Goal: Complete application form: Complete application form

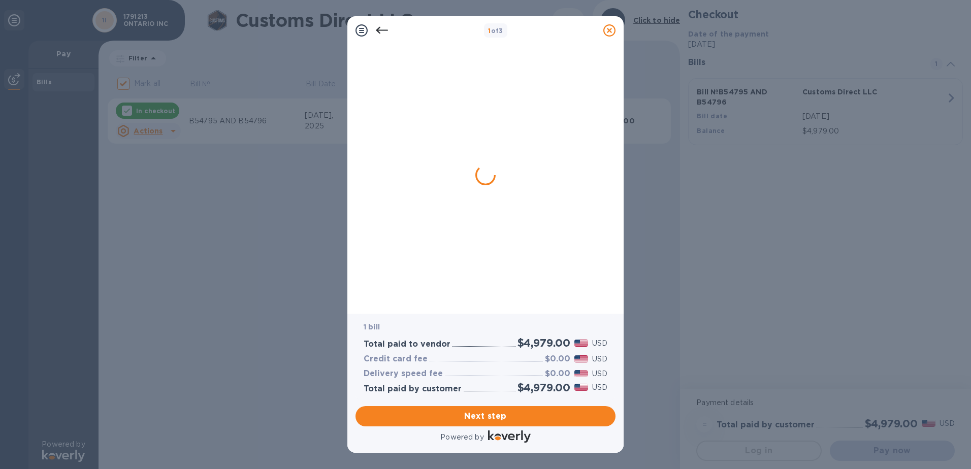
checkbox input "false"
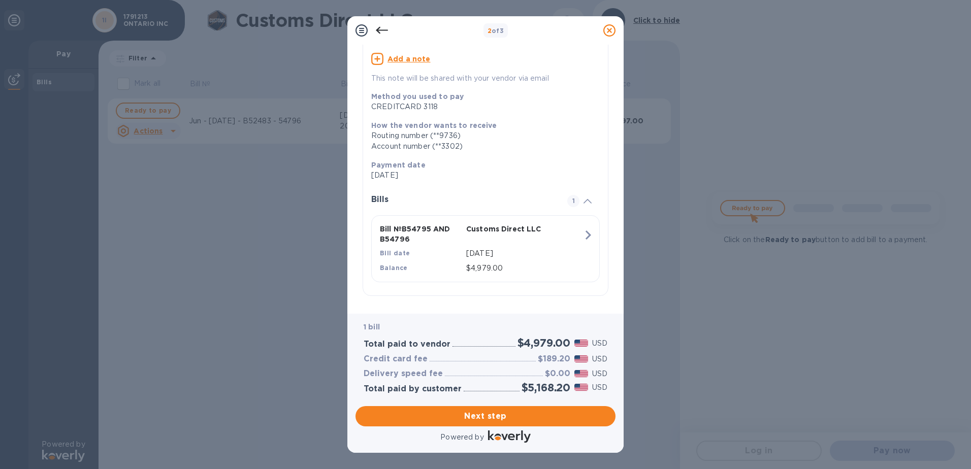
scroll to position [86, 0]
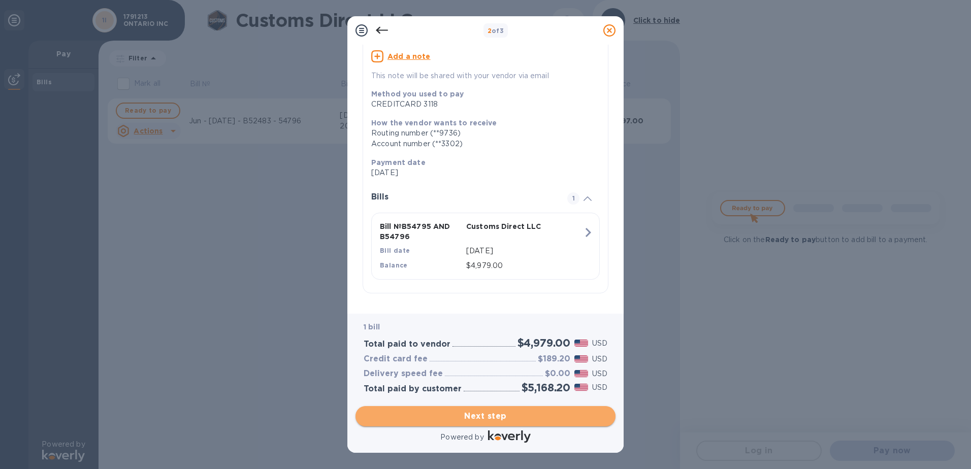
click at [480, 416] on span "Next step" at bounding box center [486, 416] width 244 height 12
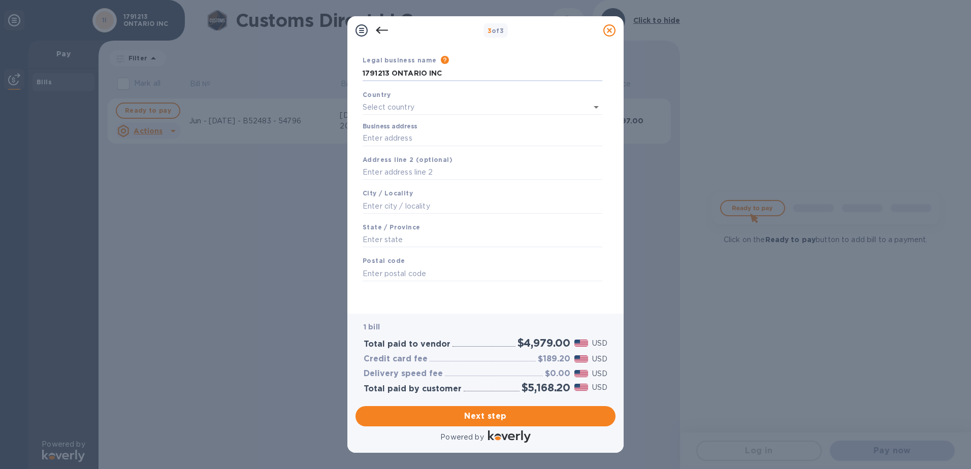
drag, startPoint x: 449, startPoint y: 75, endPoint x: 355, endPoint y: 54, distance: 96.6
click at [355, 69] on div "Business Information Legal business name Please provide the legal name that app…" at bounding box center [485, 179] width 276 height 269
type input "[PERSON_NAME]"
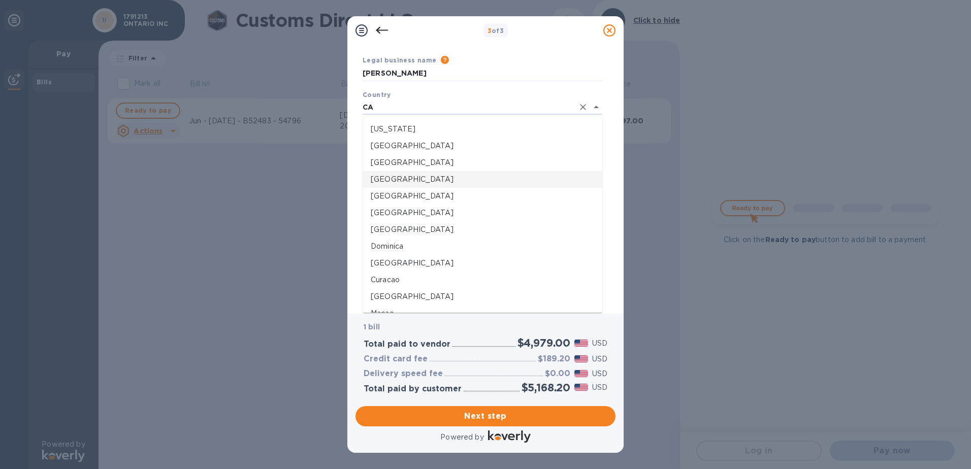
click at [380, 180] on p "[GEOGRAPHIC_DATA]" at bounding box center [482, 179] width 223 height 11
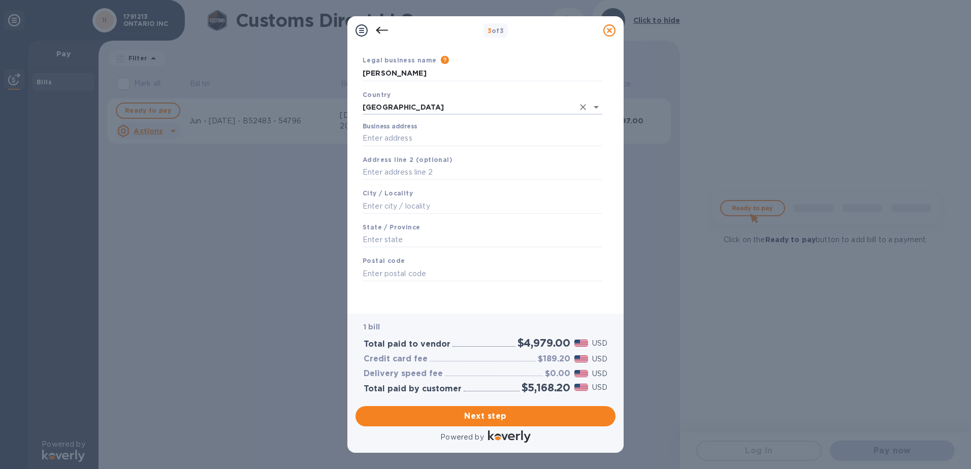
scroll to position [27, 0]
type input "[GEOGRAPHIC_DATA]"
click at [377, 135] on input "Business address" at bounding box center [483, 138] width 240 height 15
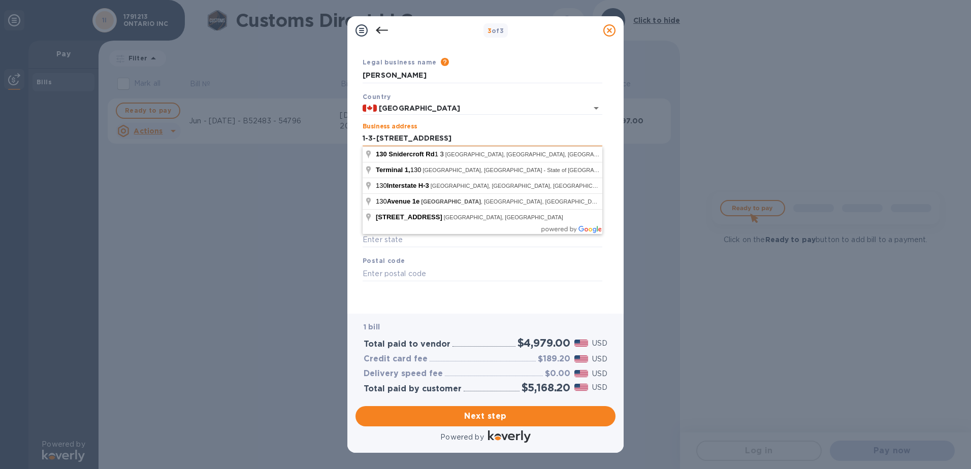
type input "1-3-[STREET_ADDRESS]"
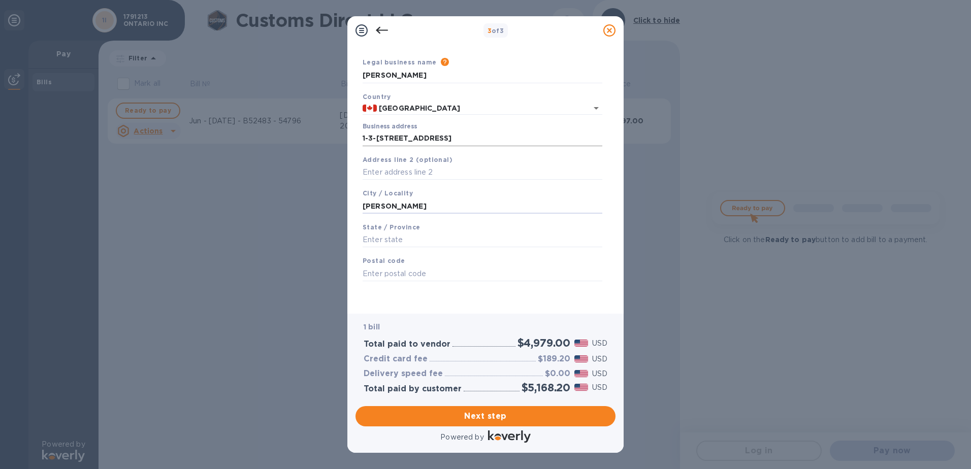
type input "[PERSON_NAME]"
type input "[GEOGRAPHIC_DATA]"
click at [381, 273] on input "text" at bounding box center [483, 273] width 240 height 15
type input "L4K 2K1"
click at [395, 207] on input "[PERSON_NAME]" at bounding box center [483, 206] width 240 height 15
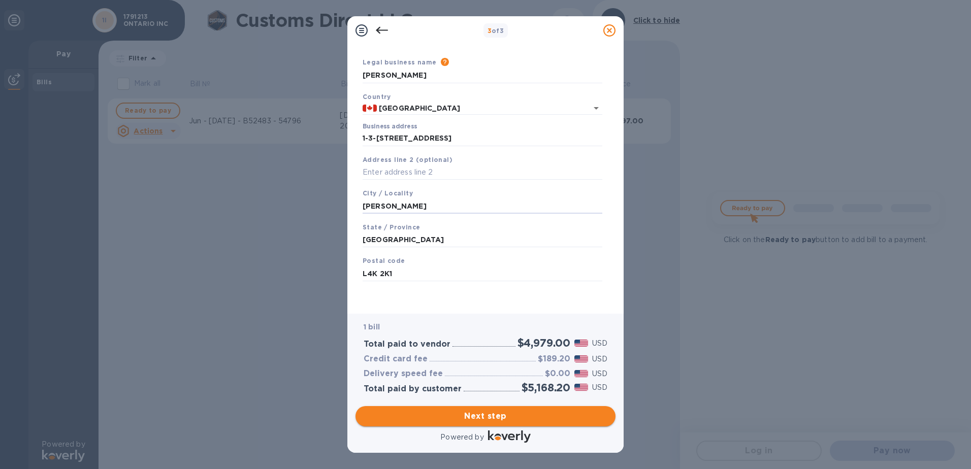
type input "[PERSON_NAME]"
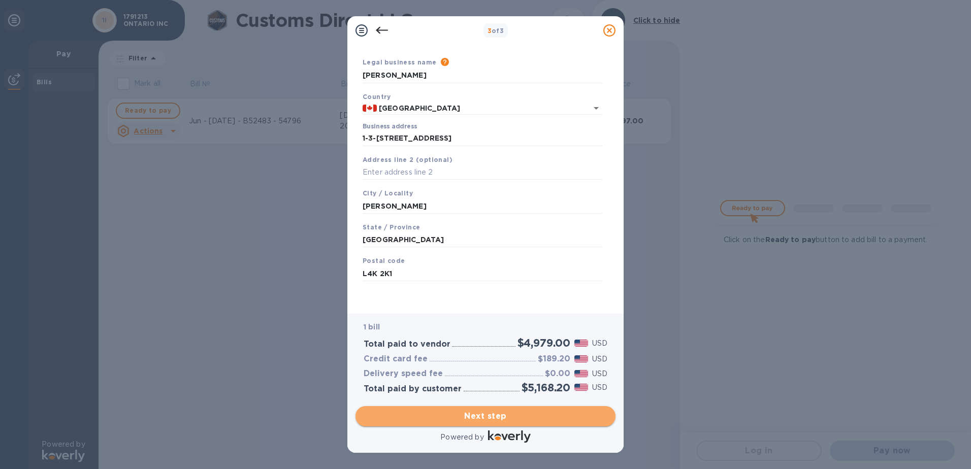
click at [483, 416] on span "Next step" at bounding box center [486, 416] width 244 height 12
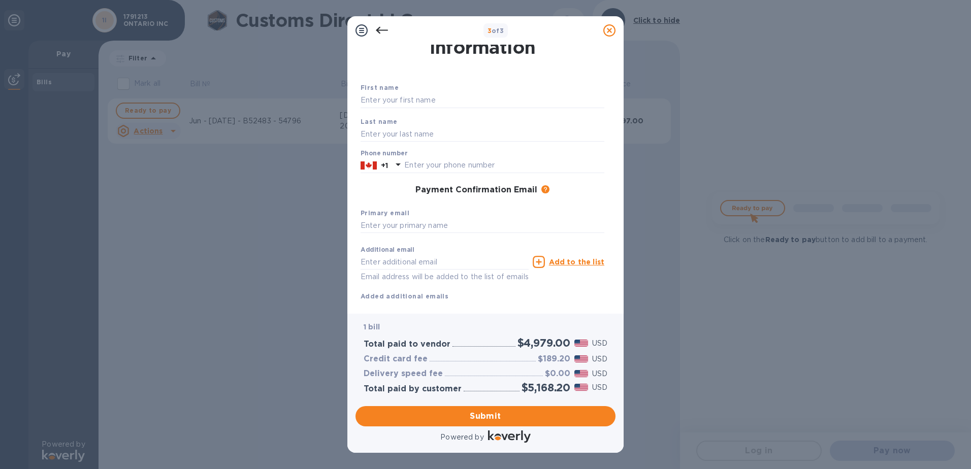
click at [386, 26] on icon at bounding box center [382, 30] width 12 height 12
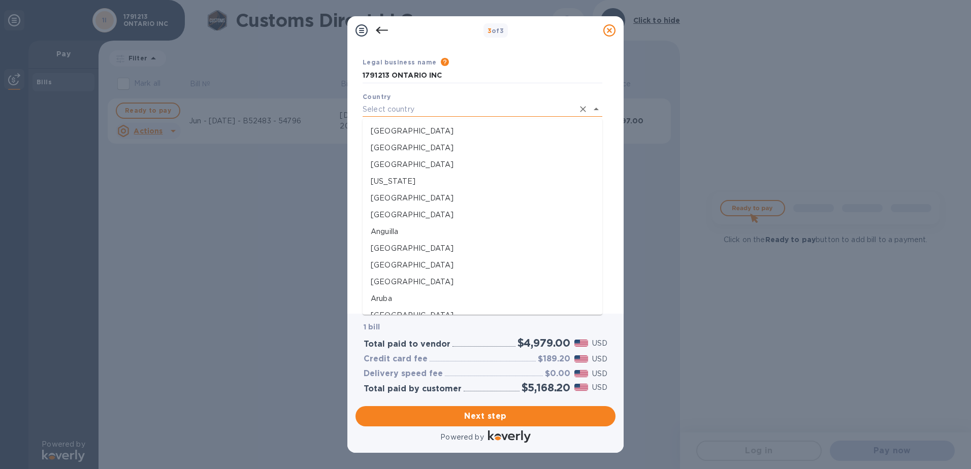
click at [386, 109] on input "text" at bounding box center [468, 109] width 211 height 15
click at [392, 183] on p "[GEOGRAPHIC_DATA]" at bounding box center [482, 181] width 223 height 11
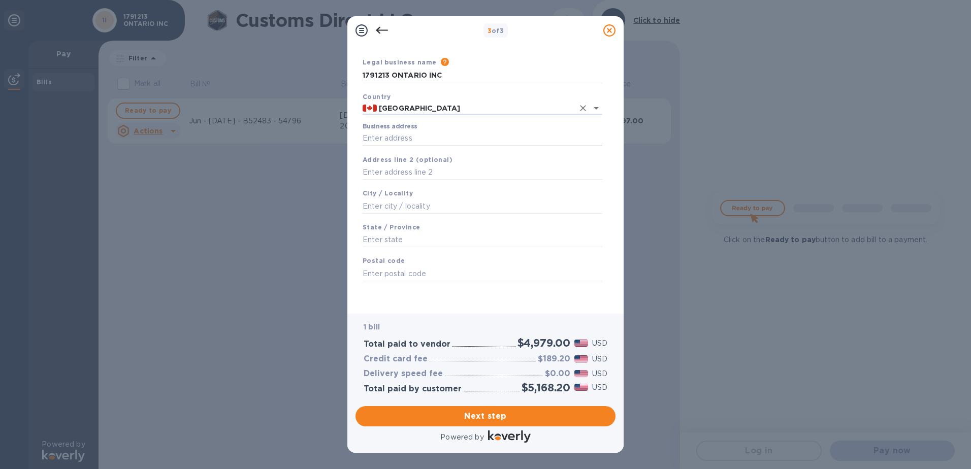
type input "[GEOGRAPHIC_DATA]"
click at [390, 140] on input "Business address" at bounding box center [483, 138] width 240 height 15
type input "1-3-[STREET_ADDRESS]"
type input "[PERSON_NAME]"
type input "[GEOGRAPHIC_DATA]"
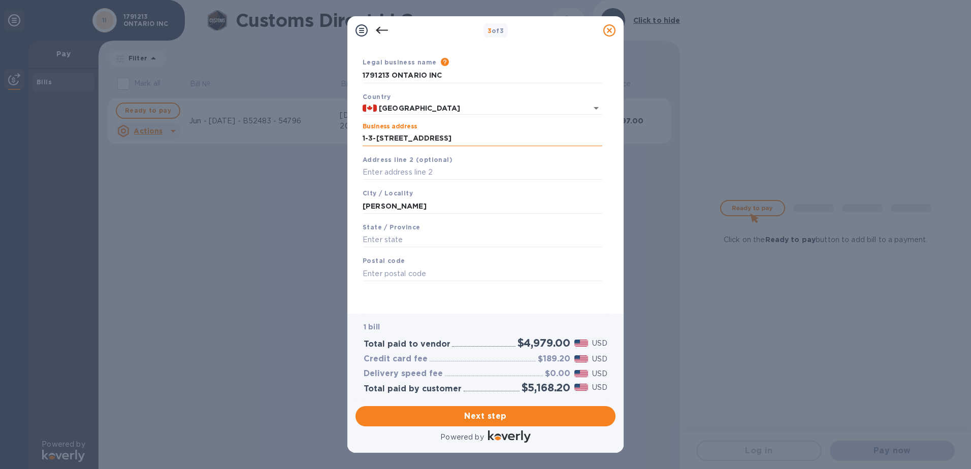
type input "L4K 2K1"
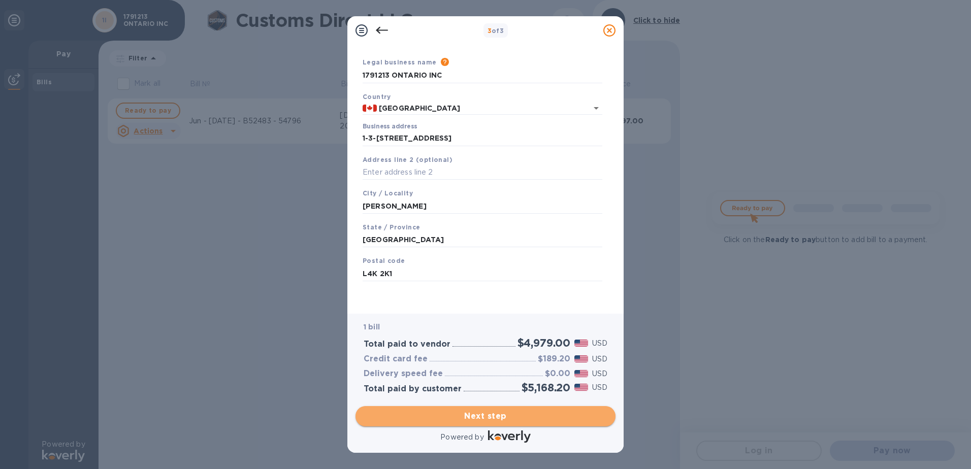
click at [482, 415] on span "Next step" at bounding box center [486, 416] width 244 height 12
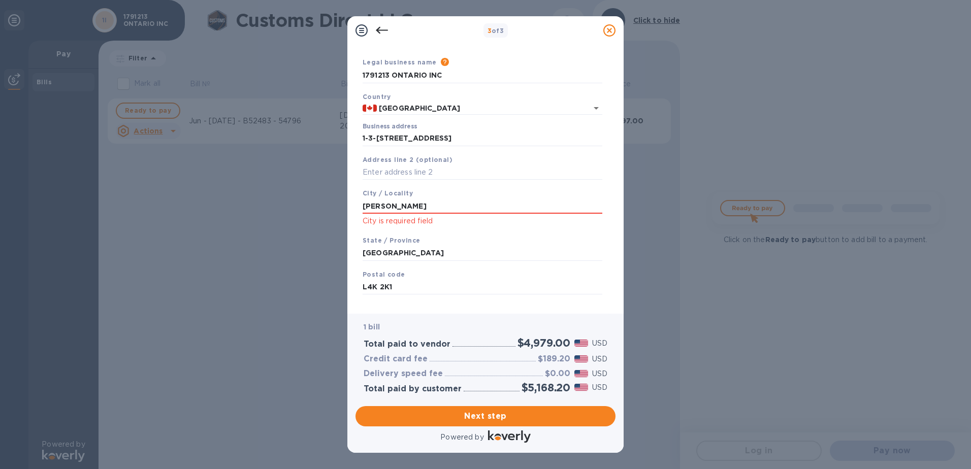
drag, startPoint x: 411, startPoint y: 204, endPoint x: 343, endPoint y: 204, distance: 67.6
click at [343, 204] on div "3 of 3 Business Information Legal business name Please provide the legal name t…" at bounding box center [485, 234] width 971 height 469
type input "[PERSON_NAME]"
type input "[GEOGRAPHIC_DATA]"
type input "L4K 2K1"
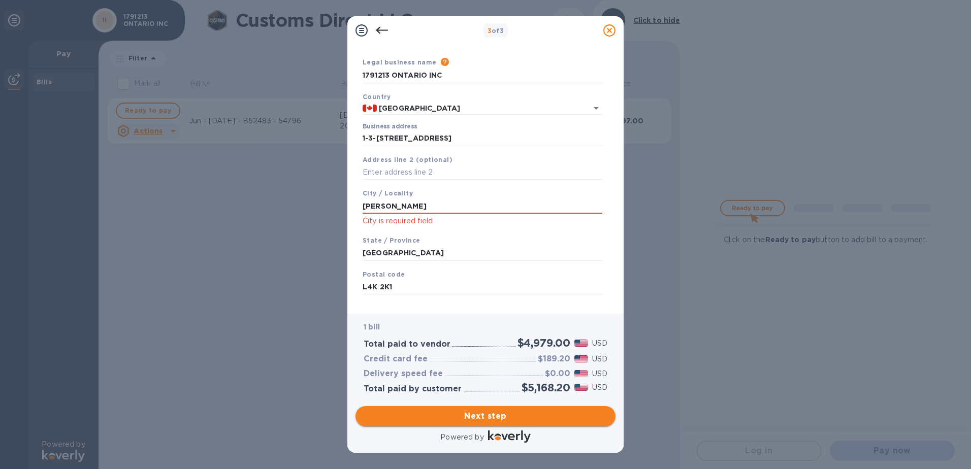
click at [460, 412] on span "Next step" at bounding box center [486, 416] width 244 height 12
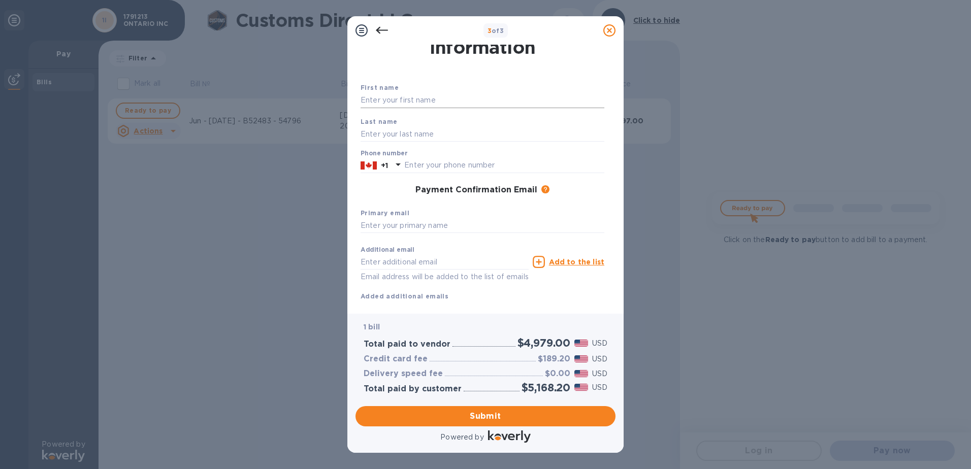
click at [395, 100] on input "text" at bounding box center [483, 100] width 244 height 15
drag, startPoint x: 432, startPoint y: 103, endPoint x: 388, endPoint y: 106, distance: 44.8
click at [388, 104] on input "[PERSON_NAME]" at bounding box center [483, 100] width 244 height 15
type input "[PERSON_NAME]"
click at [373, 132] on input "text" at bounding box center [483, 133] width 244 height 15
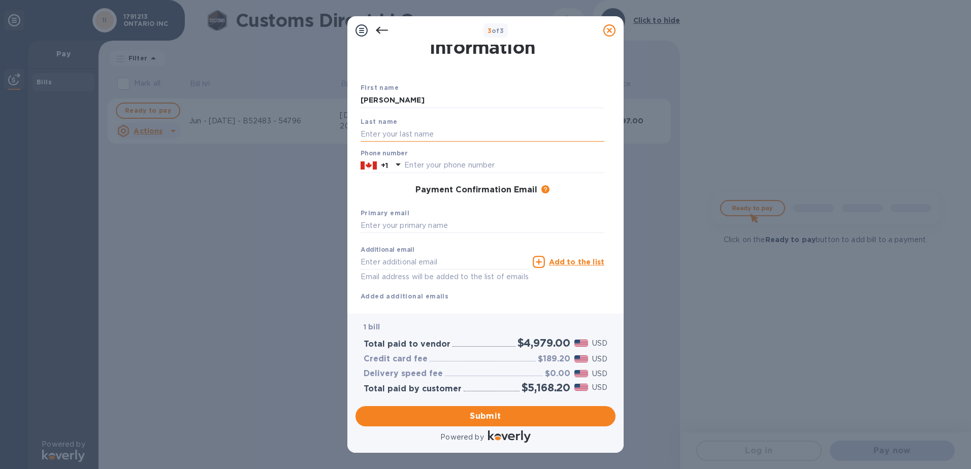
paste input "PECALEVSKI"
type input "PECALEVSKI"
click at [415, 167] on input "text" at bounding box center [504, 165] width 200 height 15
type input "4164730001"
click at [421, 228] on input "text" at bounding box center [483, 225] width 244 height 15
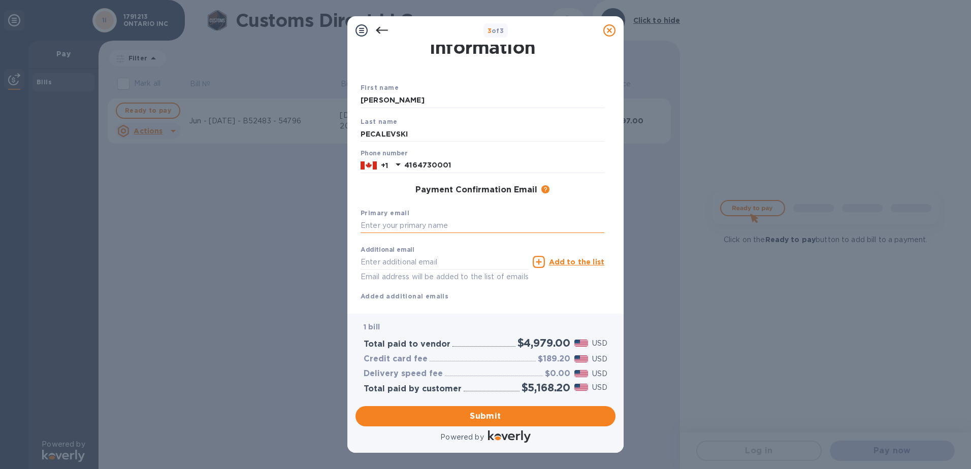
paste input "[EMAIL_ADDRESS][DOMAIN_NAME]"
type input "[EMAIL_ADDRESS][DOMAIN_NAME]"
click at [375, 262] on input "text" at bounding box center [445, 261] width 168 height 15
click at [382, 263] on input "text" at bounding box center [445, 261] width 168 height 15
drag, startPoint x: 461, startPoint y: 223, endPoint x: 340, endPoint y: 221, distance: 120.4
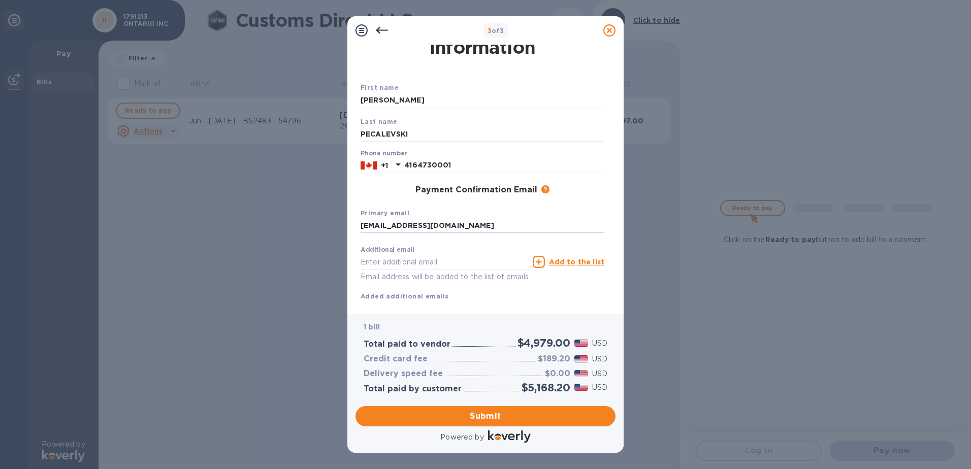
click at [340, 221] on div "3 of 3 Payment Contact Information First name [PERSON_NAME] Last name [PERSON_N…" at bounding box center [485, 234] width 971 height 469
click at [389, 264] on input "text" at bounding box center [445, 261] width 168 height 15
paste input "[EMAIL_ADDRESS][DOMAIN_NAME]"
type input "[EMAIL_ADDRESS][DOMAIN_NAME]"
click at [381, 226] on input "text" at bounding box center [483, 225] width 244 height 15
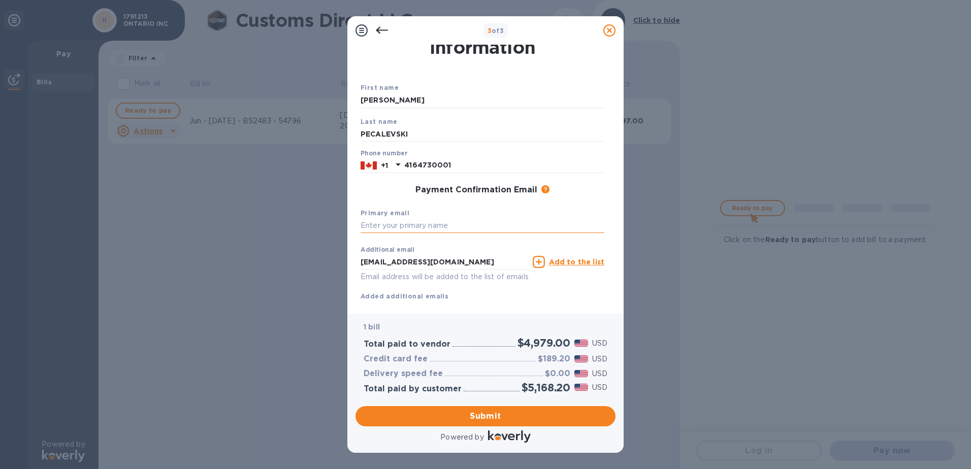
paste input "[EMAIL_ADDRESS][DOMAIN_NAME]"
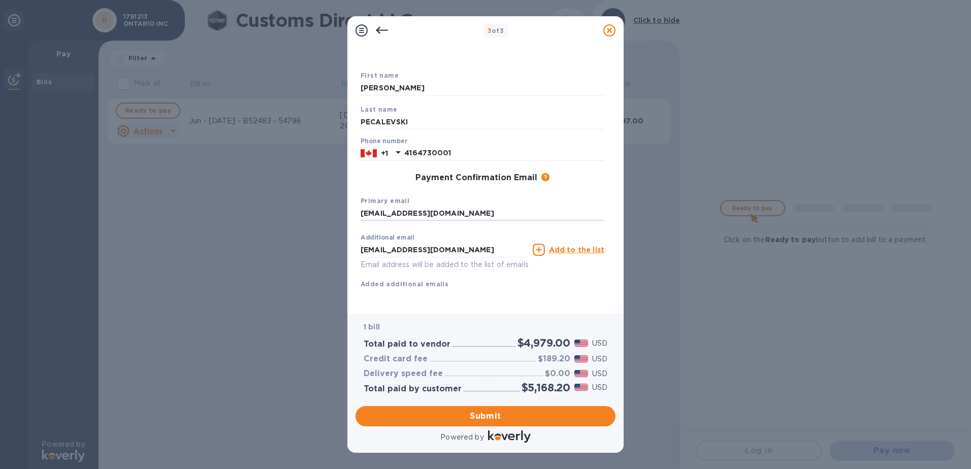
scroll to position [51, 0]
type input "[EMAIL_ADDRESS][DOMAIN_NAME]"
click at [490, 416] on span "Submit" at bounding box center [486, 416] width 244 height 12
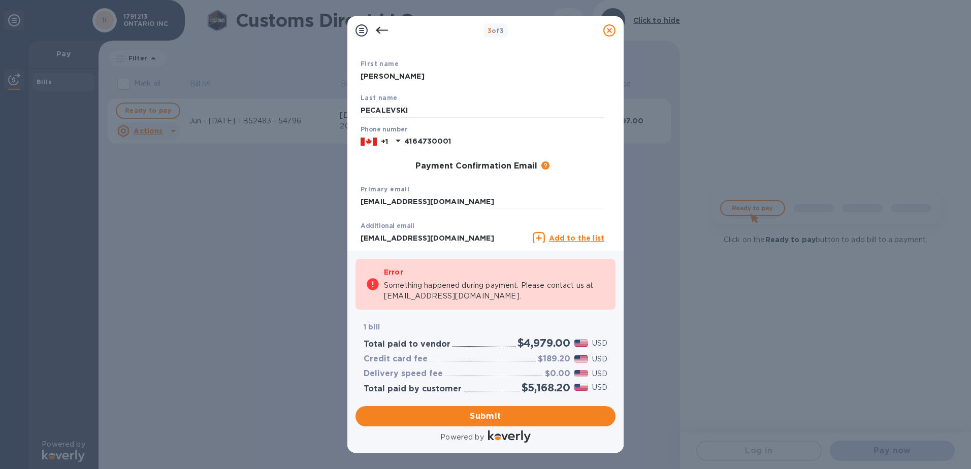
click at [382, 30] on icon at bounding box center [382, 30] width 12 height 7
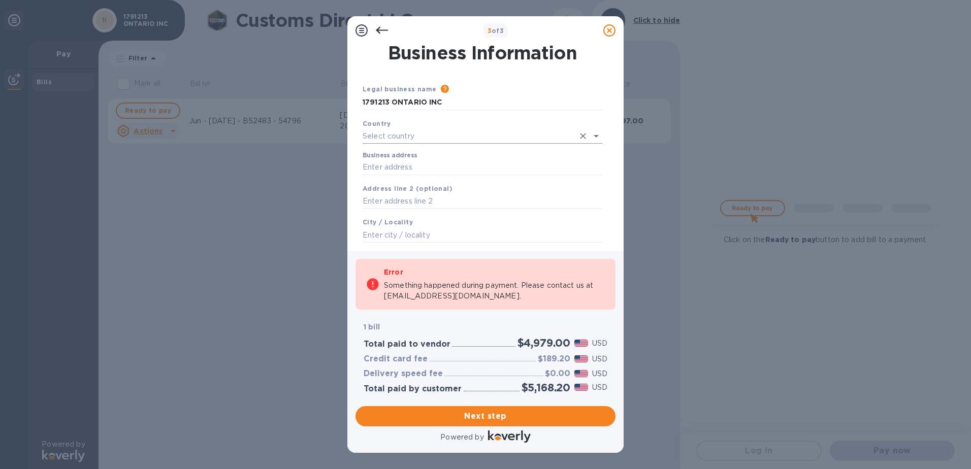
scroll to position [0, 0]
click at [484, 415] on span "Next step" at bounding box center [486, 416] width 244 height 12
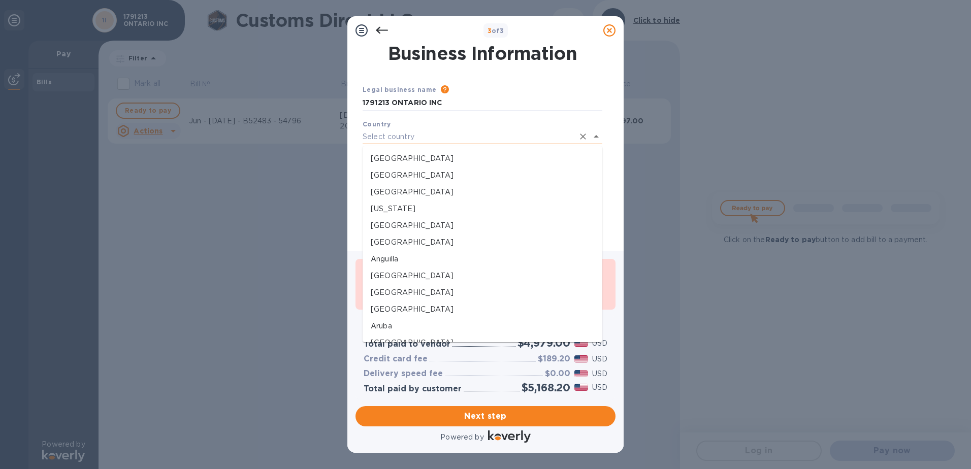
click at [390, 137] on input "text" at bounding box center [468, 137] width 211 height 15
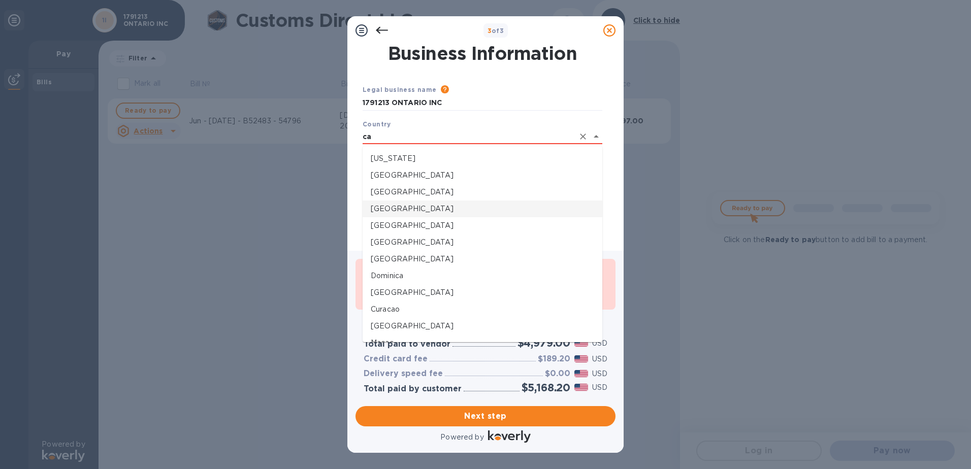
click at [391, 208] on p "[GEOGRAPHIC_DATA]" at bounding box center [482, 209] width 223 height 11
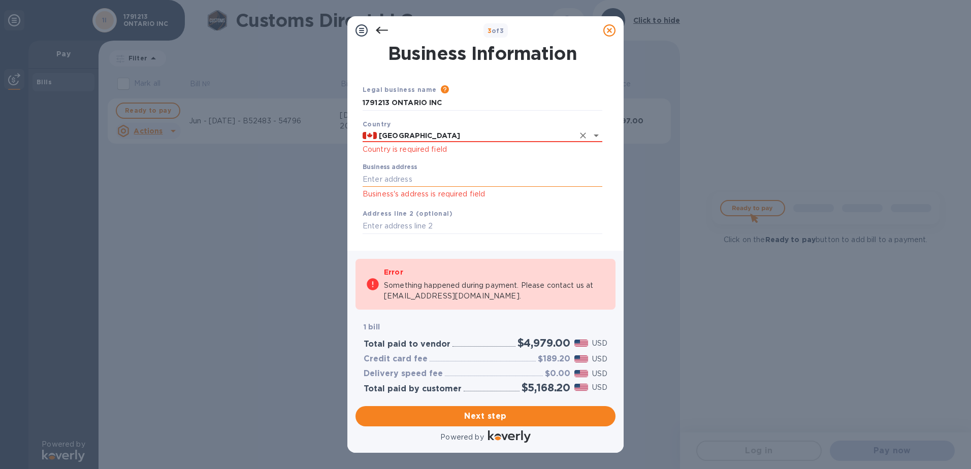
type input "[GEOGRAPHIC_DATA]"
click at [405, 177] on input "Business address" at bounding box center [483, 179] width 240 height 15
type input "1-3-[STREET_ADDRESS]"
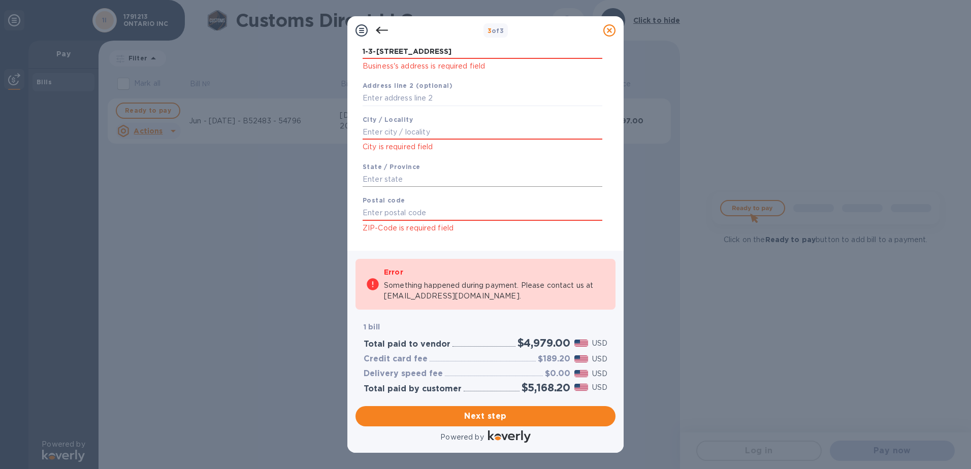
scroll to position [144, 0]
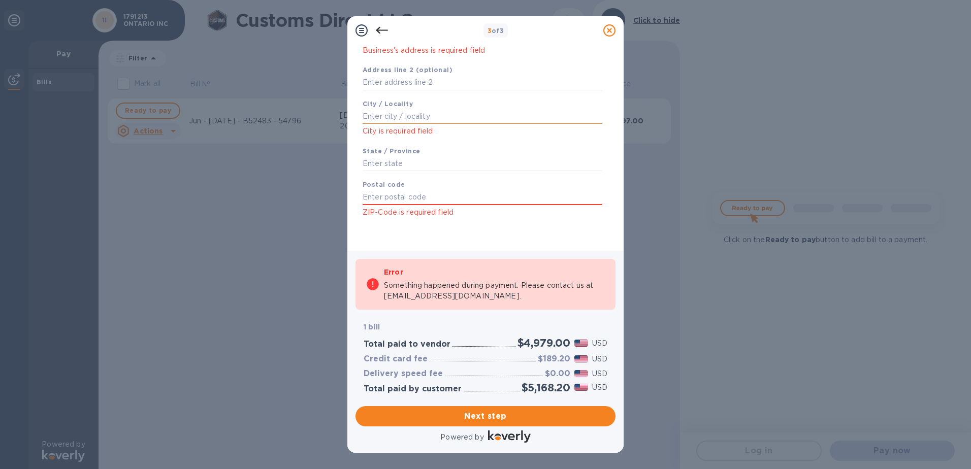
click at [397, 116] on input "text" at bounding box center [483, 116] width 240 height 15
type input "[PERSON_NAME]"
type input "[GEOGRAPHIC_DATA]"
type input "L4K 2K1"
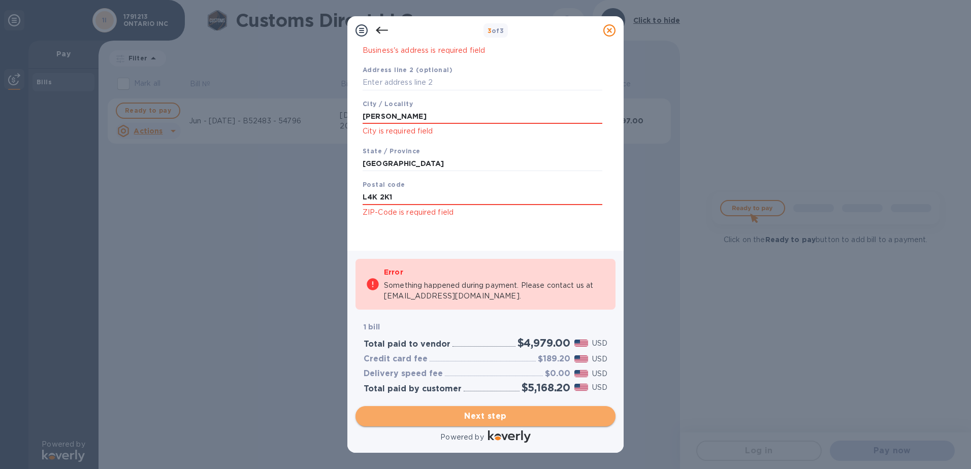
click at [473, 414] on span "Next step" at bounding box center [486, 416] width 244 height 12
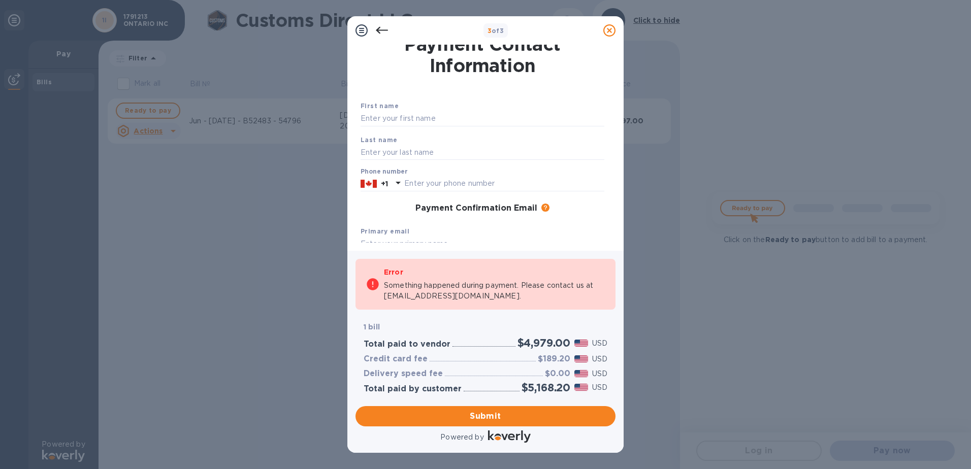
scroll to position [0, 0]
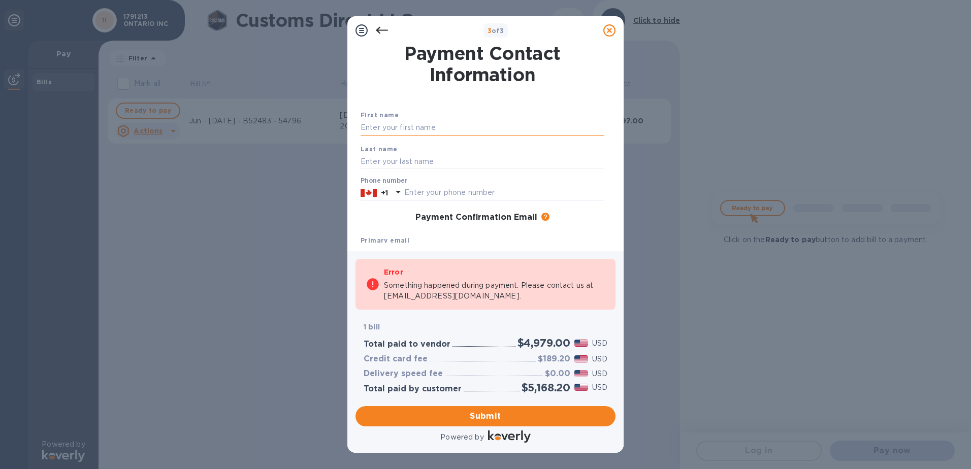
click at [399, 127] on input "text" at bounding box center [483, 127] width 244 height 15
type input "[PERSON_NAME]"
type input "PECALEVSKI"
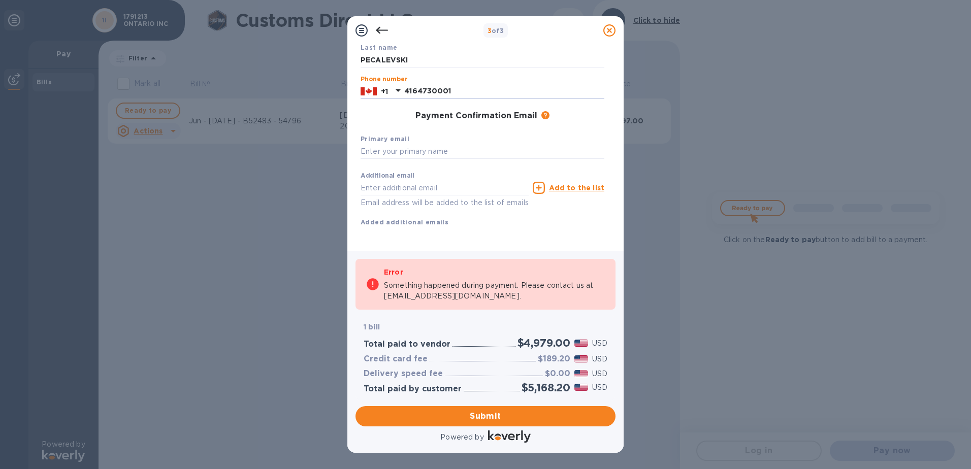
scroll to position [114, 0]
type input "4164730001"
click at [385, 143] on input "text" at bounding box center [483, 150] width 244 height 15
type input "[EMAIL_ADDRESS][DOMAIN_NAME]"
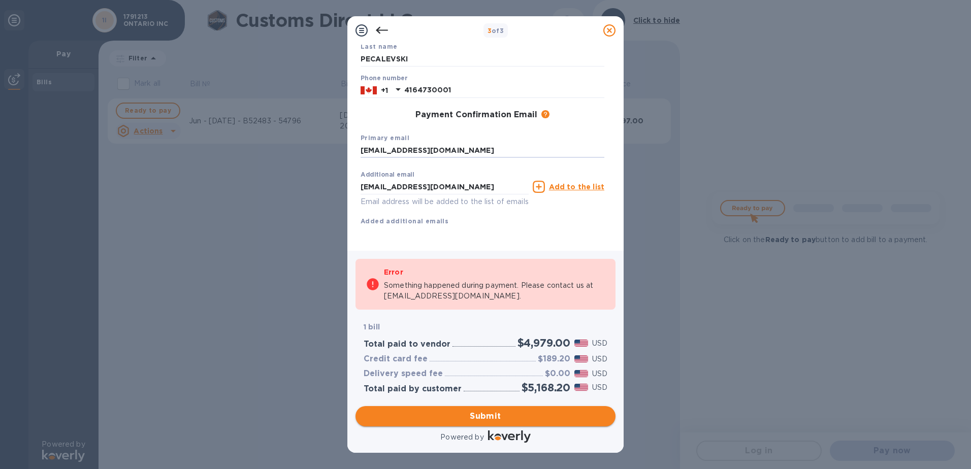
click at [481, 418] on span "Submit" at bounding box center [486, 416] width 244 height 12
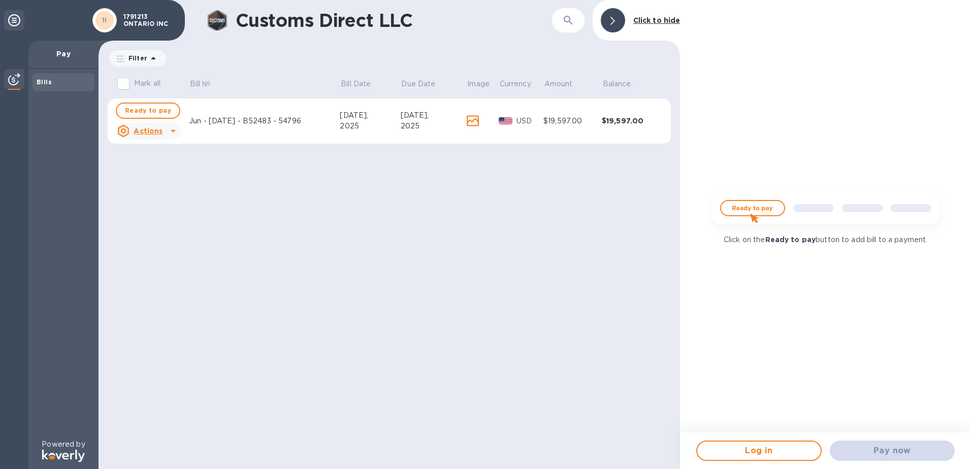
click at [174, 130] on icon at bounding box center [173, 131] width 12 height 12
click at [226, 176] on div at bounding box center [485, 234] width 971 height 469
click at [171, 131] on icon at bounding box center [173, 131] width 12 height 12
click at [155, 173] on b "Open bill" at bounding box center [161, 172] width 34 height 8
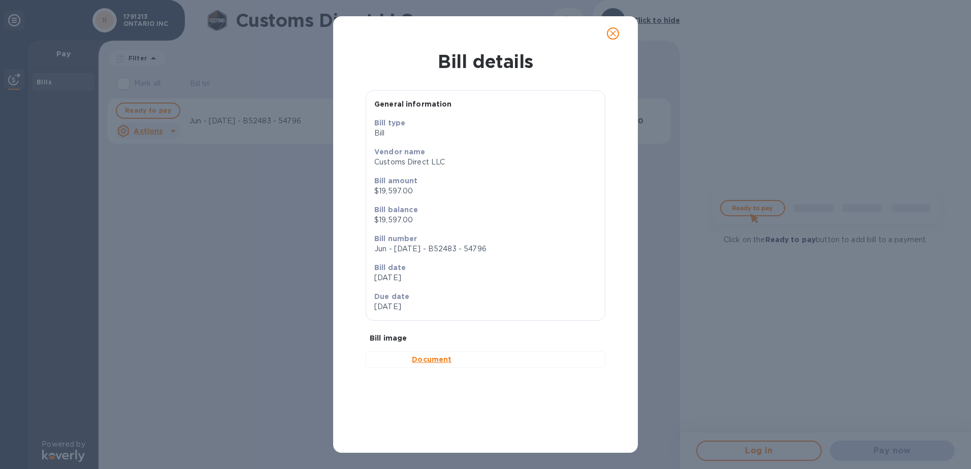
click at [615, 31] on icon "close" at bounding box center [613, 33] width 6 height 6
